Goal: Task Accomplishment & Management: Manage account settings

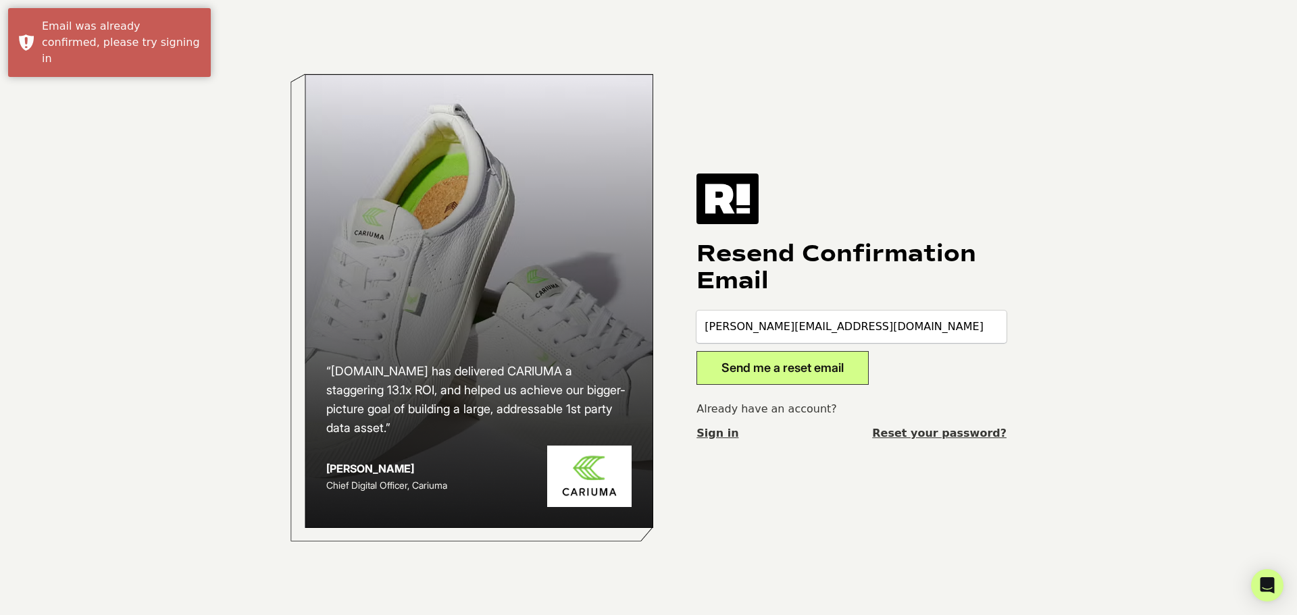
click at [782, 369] on button "Send me a reset email" at bounding box center [783, 368] width 172 height 34
click at [717, 434] on link "Sign in" at bounding box center [718, 434] width 42 height 16
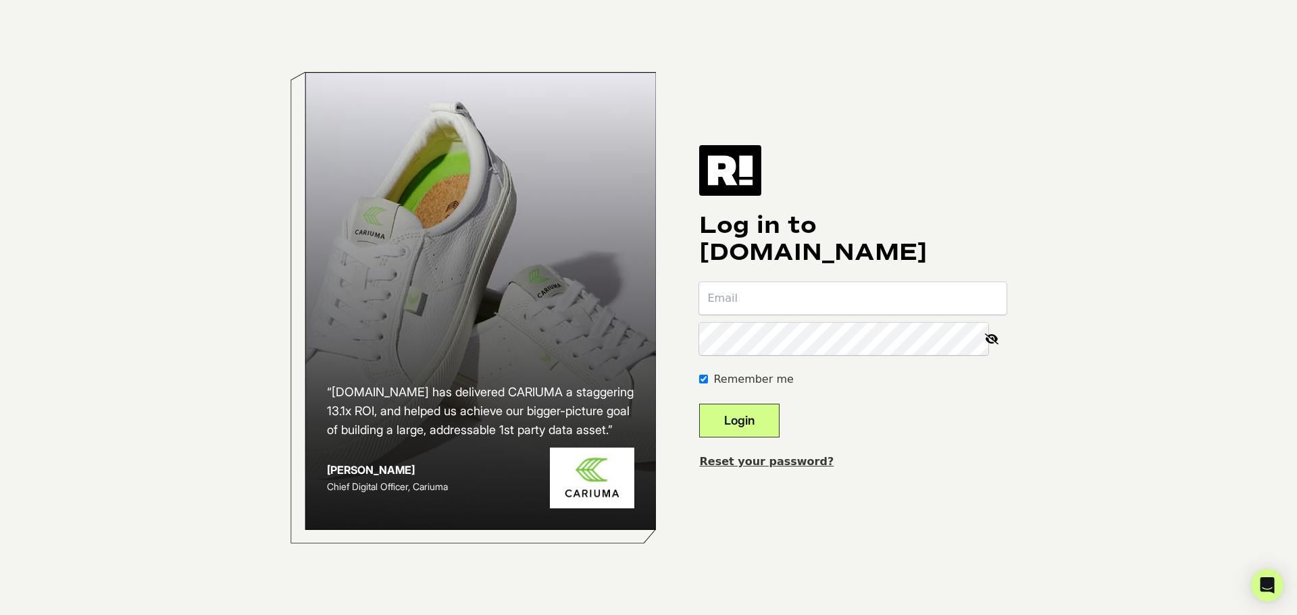
click at [758, 305] on input "email" at bounding box center [852, 298] width 307 height 32
type input "erica.kale@josiemaran.com"
click at [776, 463] on link "Reset your password?" at bounding box center [766, 461] width 134 height 13
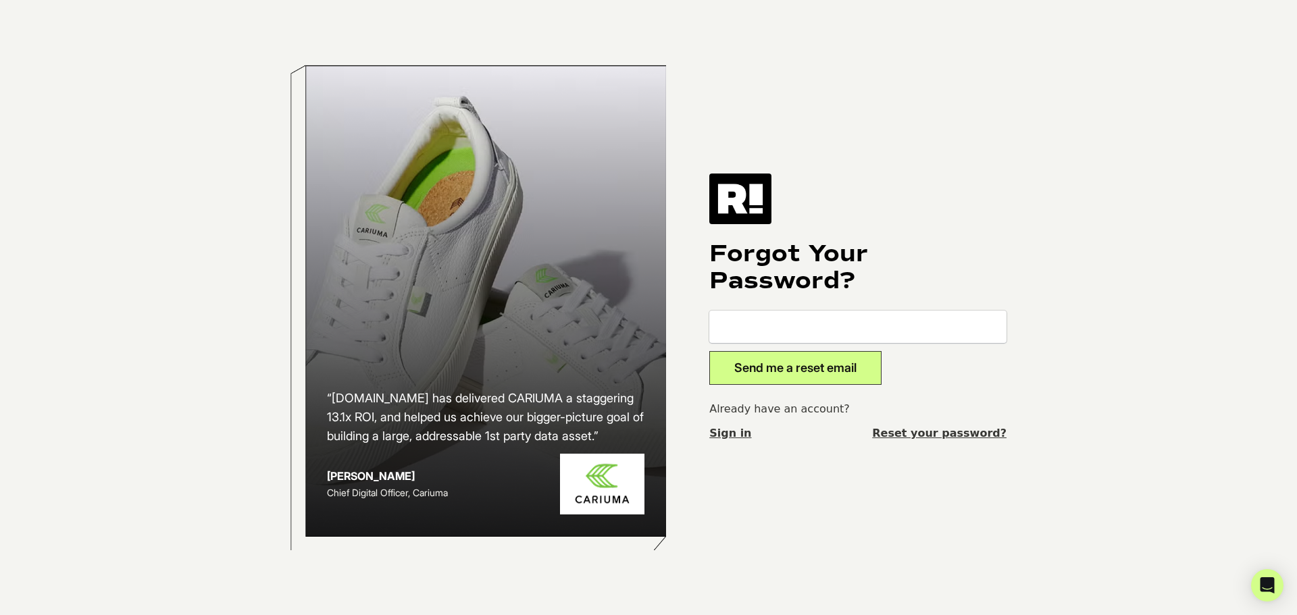
click at [775, 320] on input "email" at bounding box center [857, 327] width 297 height 32
type input "[PERSON_NAME][EMAIL_ADDRESS][DOMAIN_NAME]"
click at [817, 371] on button "Send me a reset email" at bounding box center [795, 368] width 172 height 34
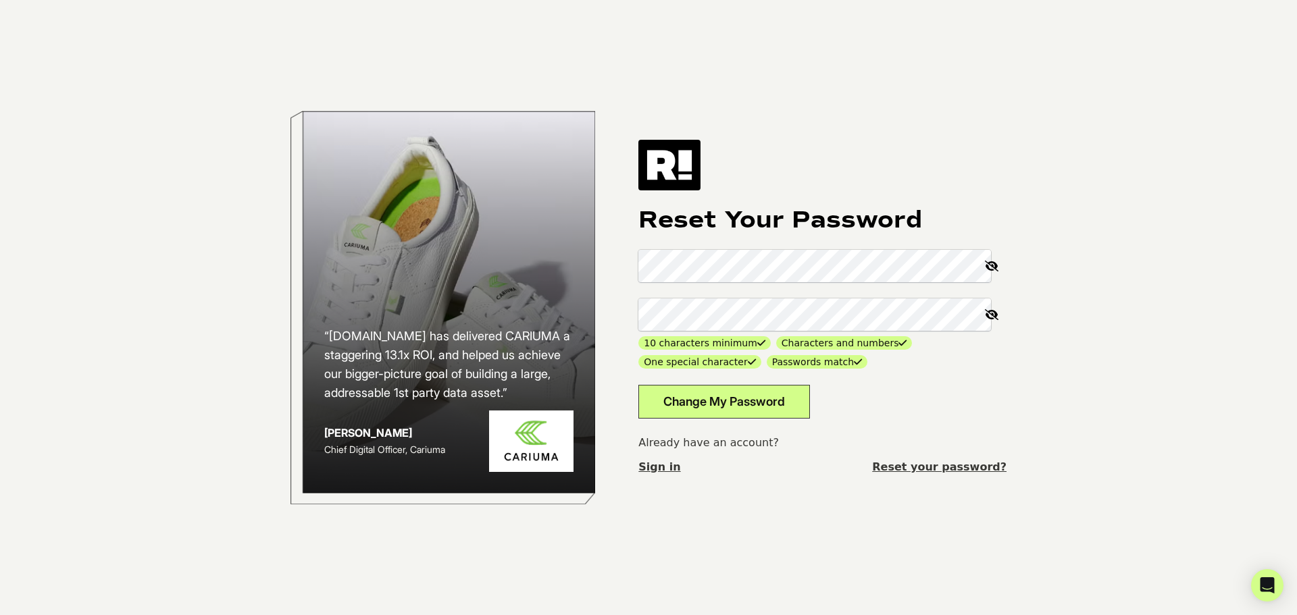
click at [748, 402] on button "Change My Password" at bounding box center [724, 402] width 172 height 34
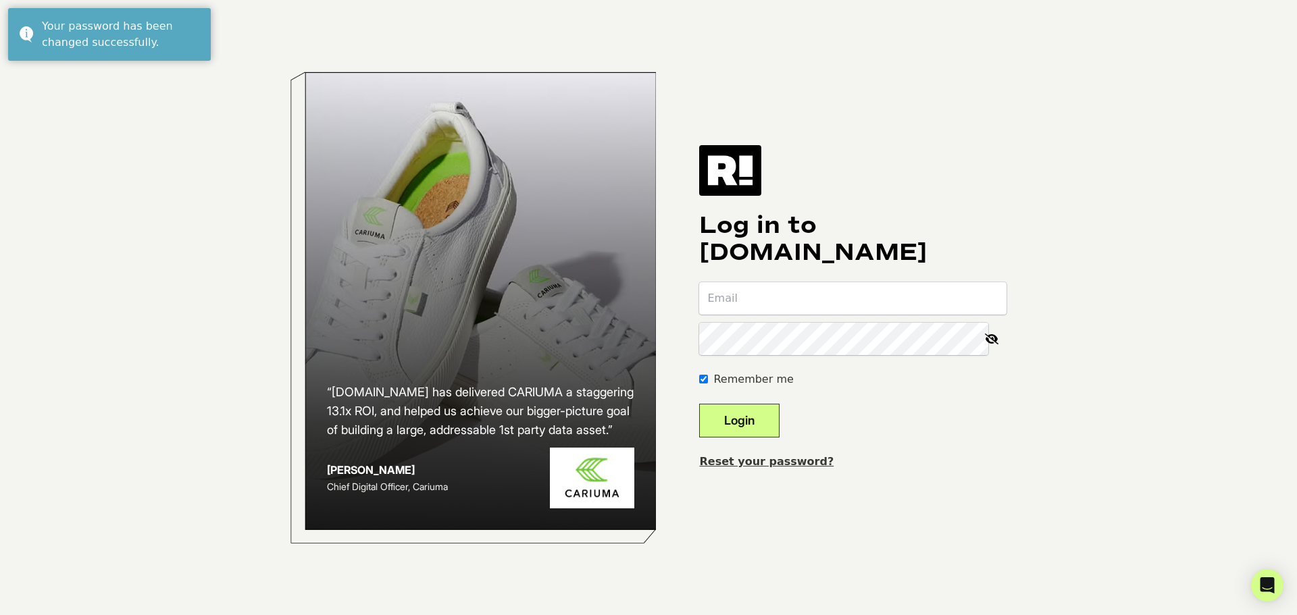
type input "[PERSON_NAME][EMAIL_ADDRESS][DOMAIN_NAME]"
click at [760, 424] on button "Login" at bounding box center [739, 421] width 80 height 34
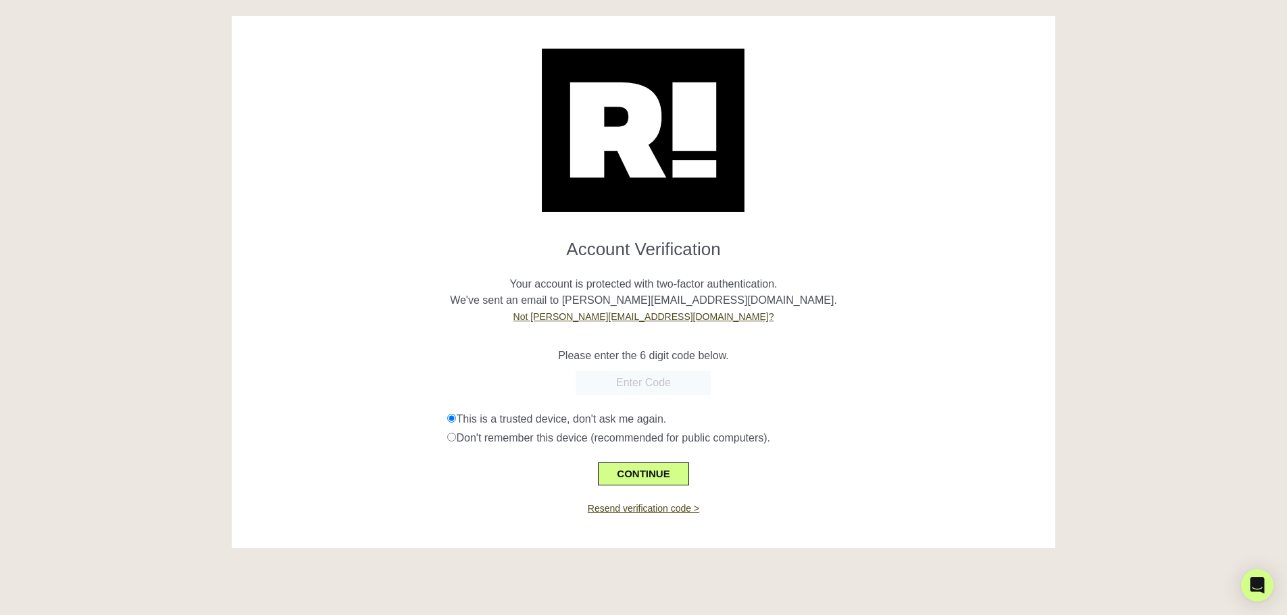
click at [628, 382] on input "text" at bounding box center [643, 383] width 135 height 24
click at [611, 377] on input "text" at bounding box center [643, 383] width 135 height 24
type input "603081"
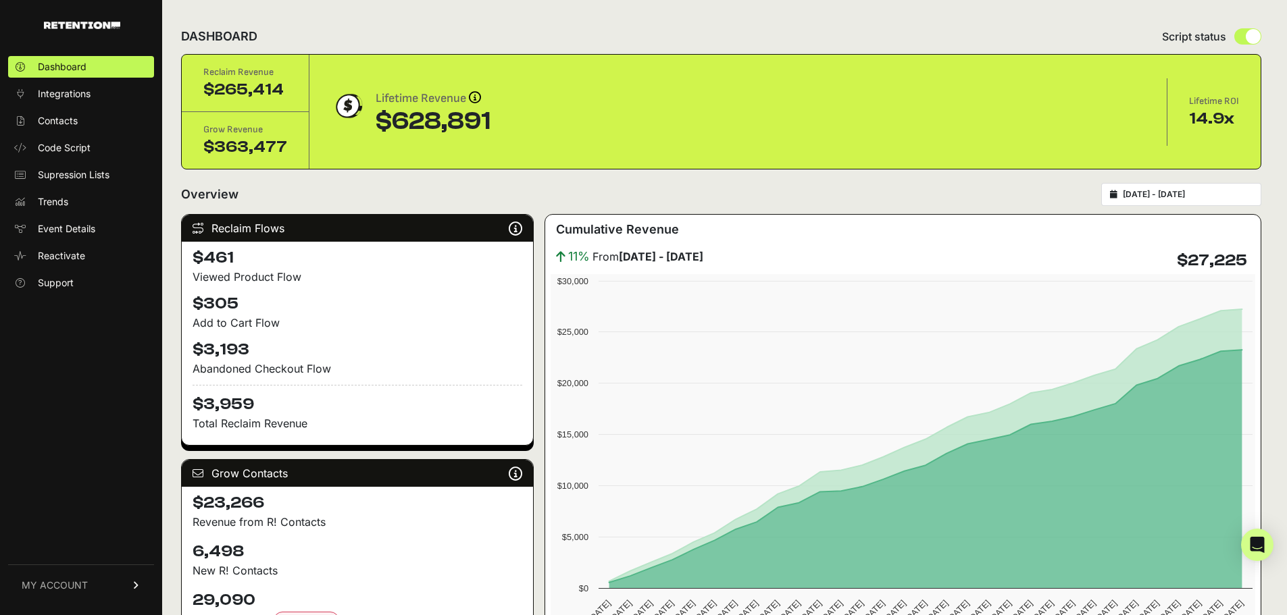
click at [55, 577] on link "MY ACCOUNT" at bounding box center [81, 585] width 146 height 41
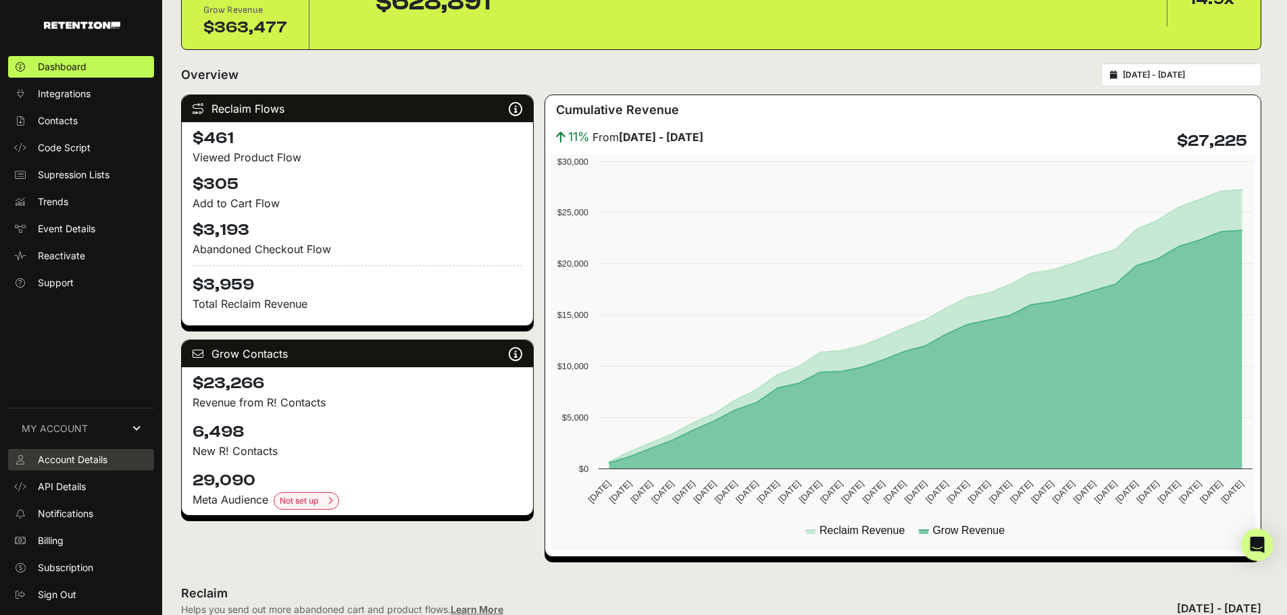
scroll to position [135, 0]
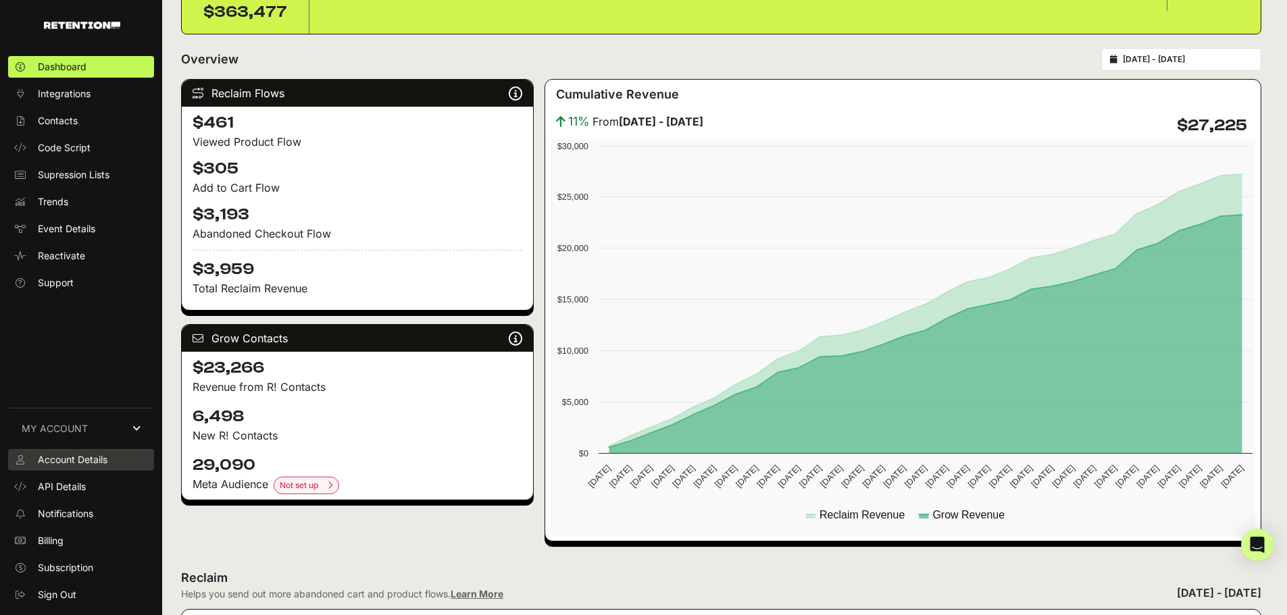
click at [68, 459] on span "Account Details" at bounding box center [73, 460] width 70 height 14
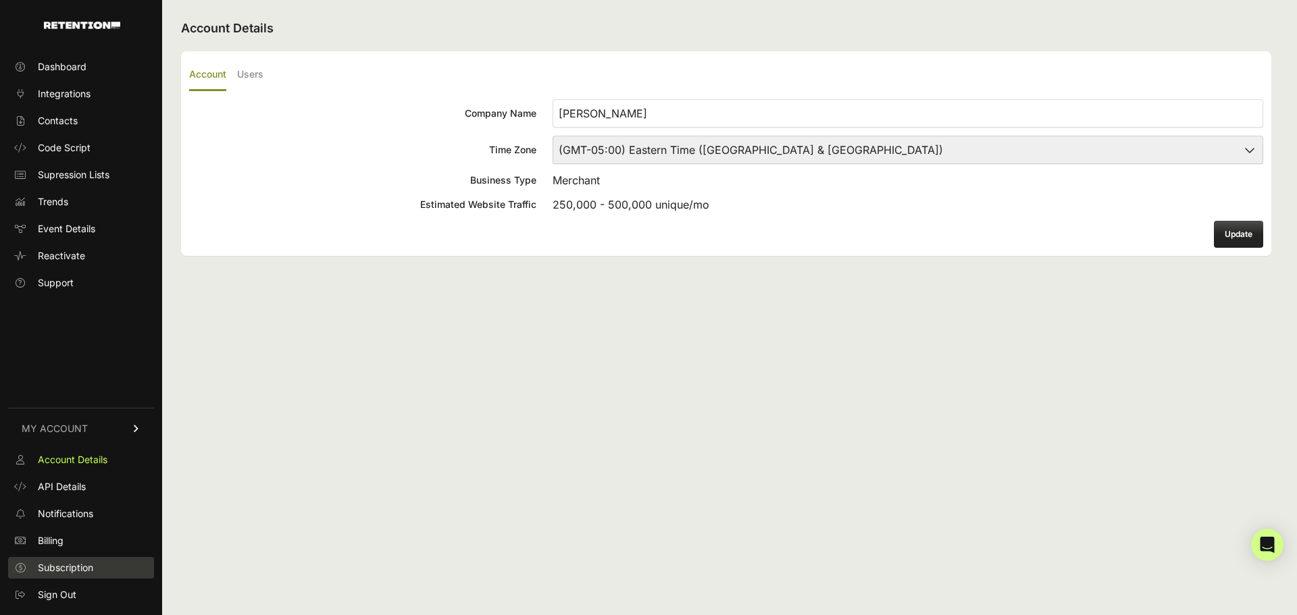
click at [78, 573] on span "Subscription" at bounding box center [65, 568] width 55 height 14
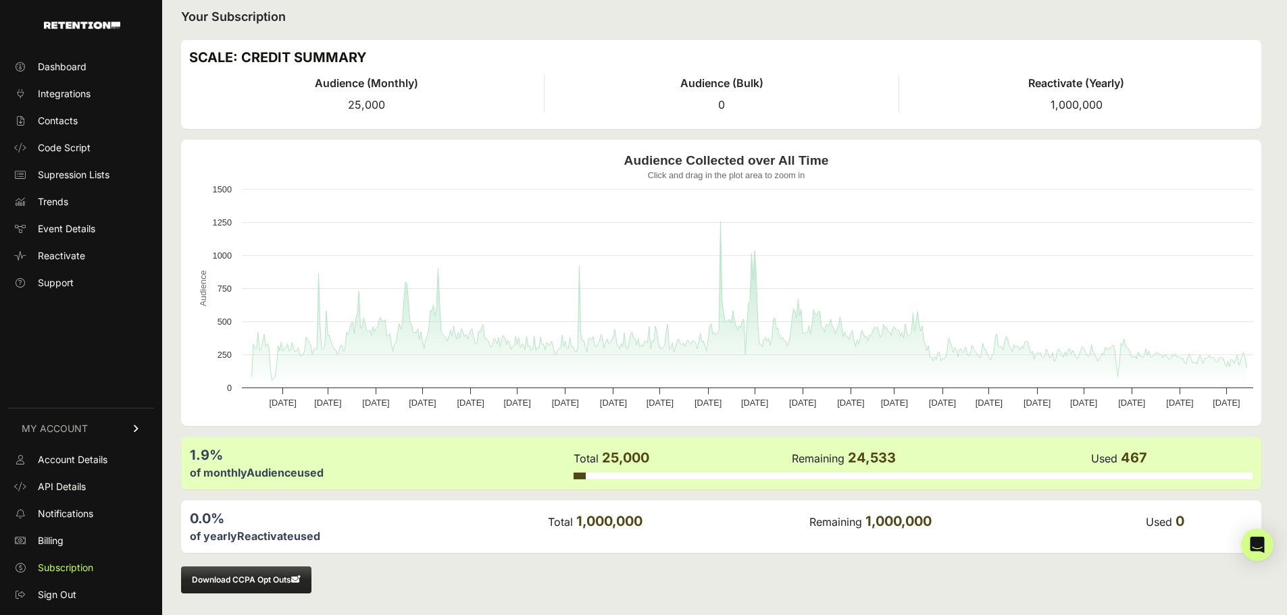
scroll to position [14, 0]
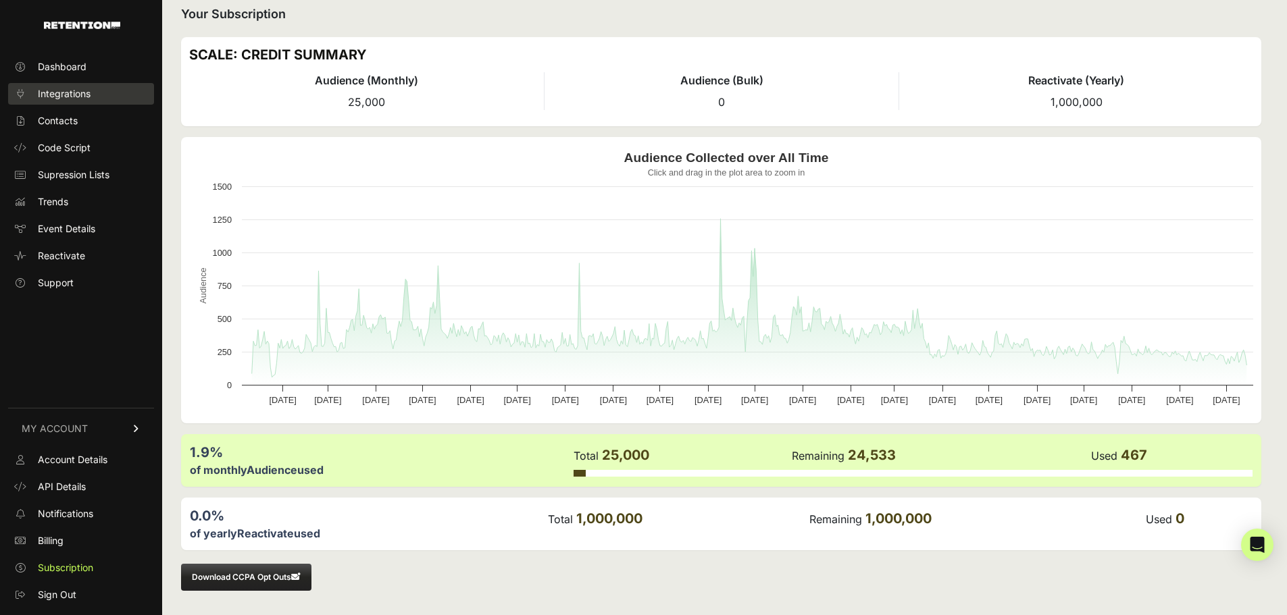
click at [51, 90] on span "Integrations" at bounding box center [64, 94] width 53 height 14
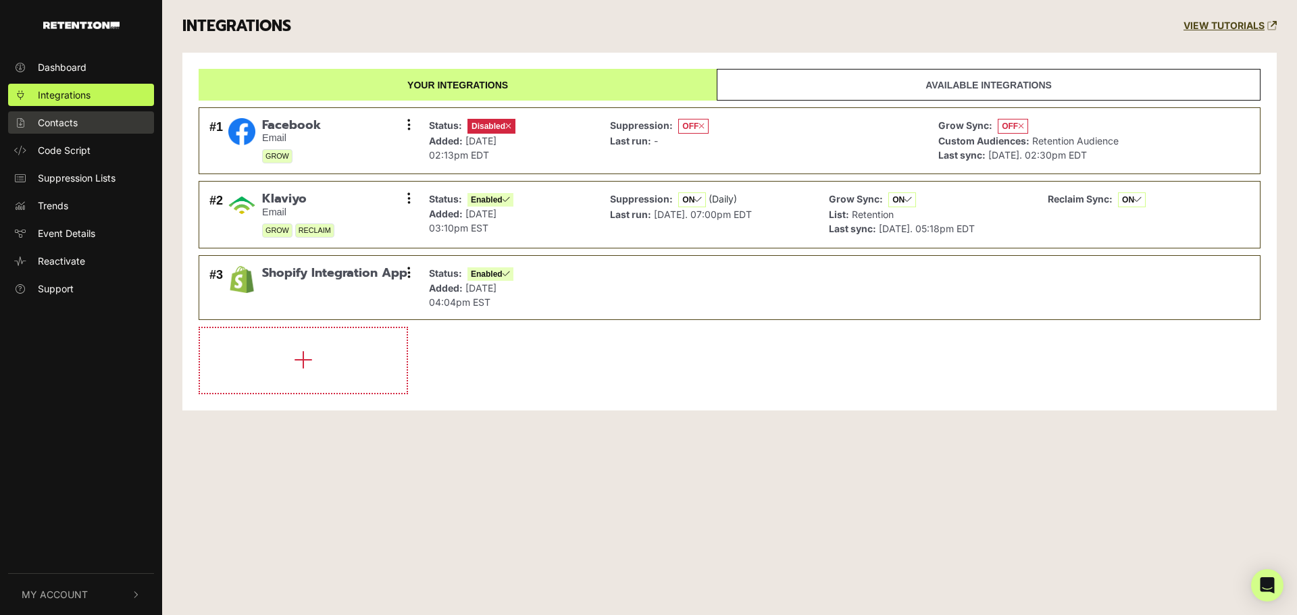
click at [45, 126] on span "Contacts" at bounding box center [58, 123] width 40 height 14
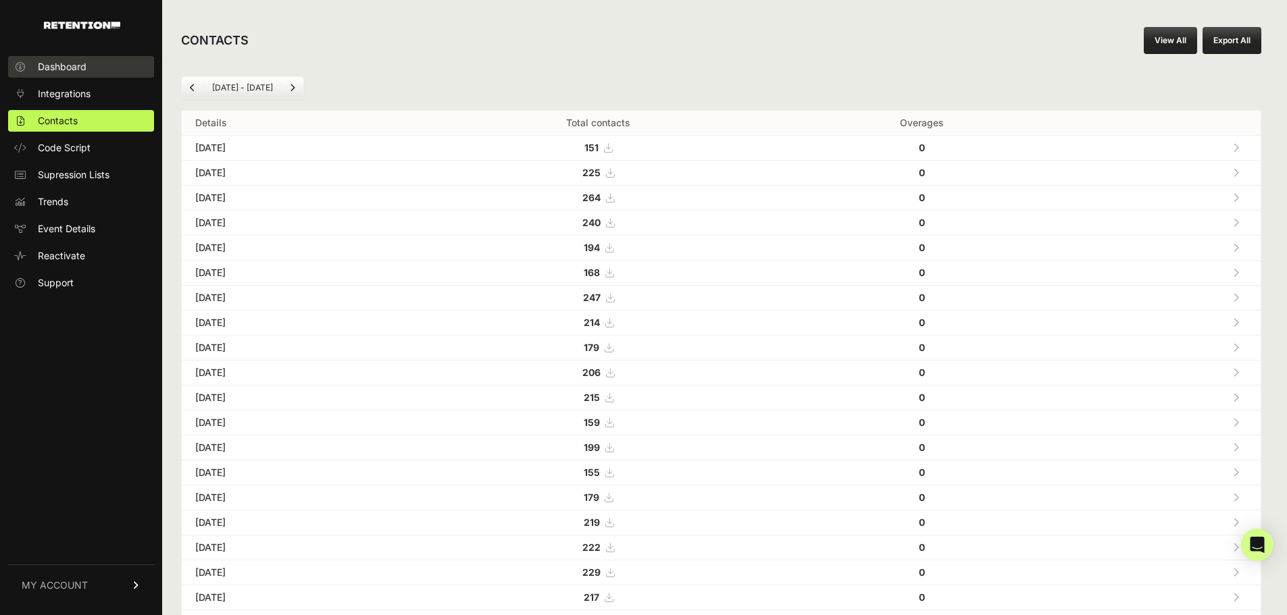
click at [53, 69] on span "Dashboard" at bounding box center [62, 67] width 49 height 14
